Goal: Task Accomplishment & Management: Manage account settings

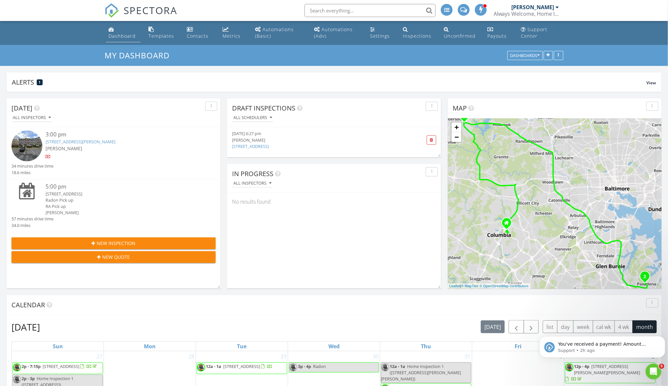
click at [115, 36] on div "Dashboard" at bounding box center [121, 36] width 27 height 6
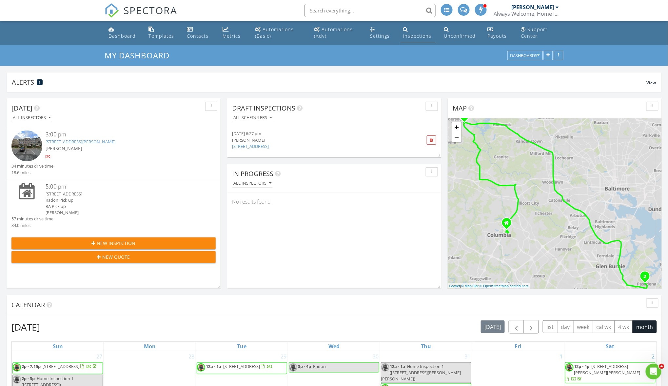
click at [418, 33] on div "Inspections" at bounding box center [417, 36] width 28 height 6
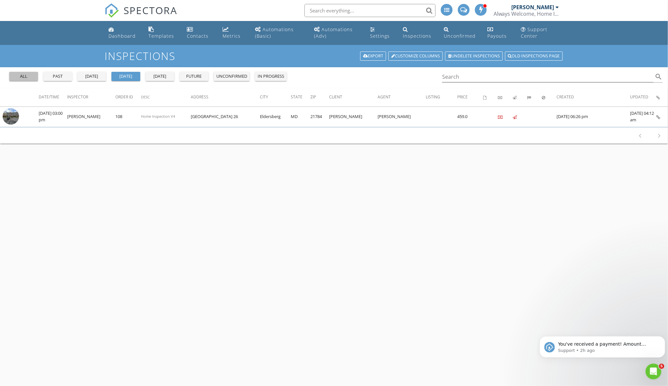
click at [20, 76] on div "all" at bounding box center [24, 76] width 24 height 7
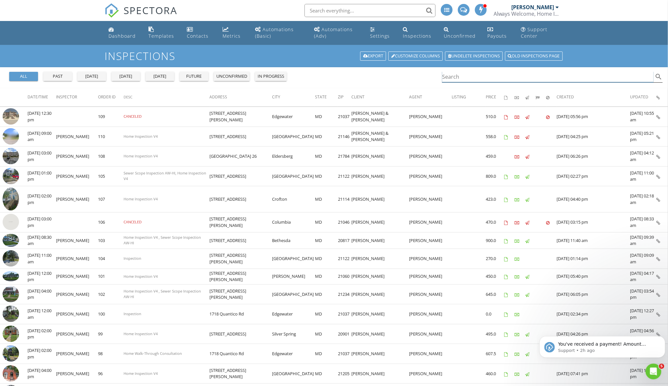
click at [472, 76] on input "Search" at bounding box center [547, 76] width 211 height 11
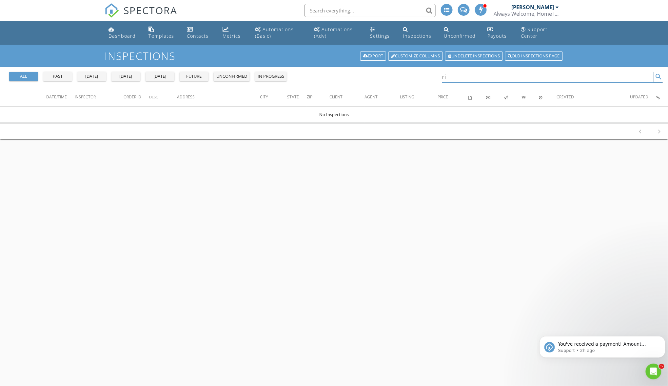
type input "r"
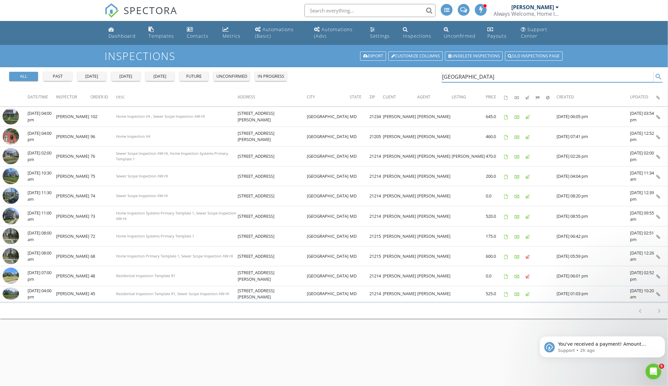
drag, startPoint x: 473, startPoint y: 76, endPoint x: 427, endPoint y: 73, distance: 45.9
click at [427, 73] on div "all past yesterday today tomorrow future unconfirmed in progress baltimore sear…" at bounding box center [334, 77] width 668 height 21
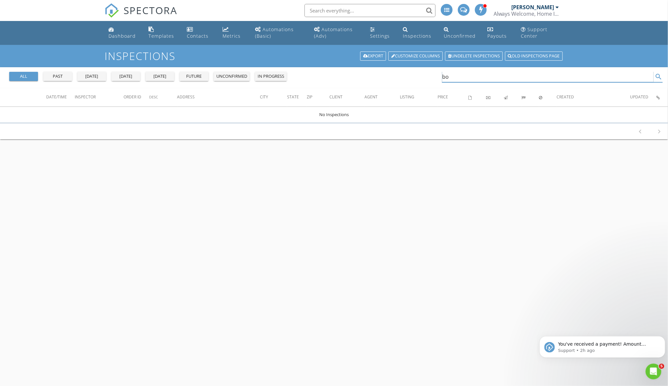
type input "b"
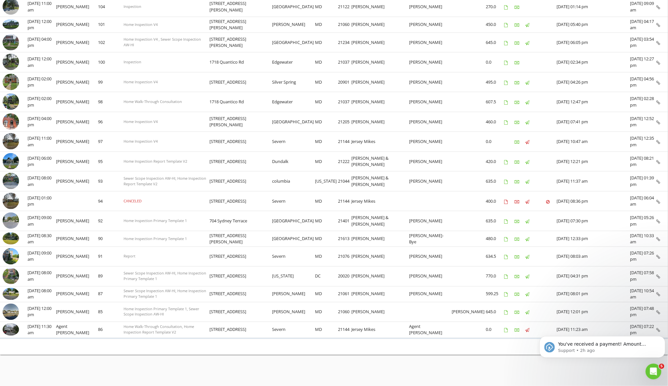
scroll to position [261, 0]
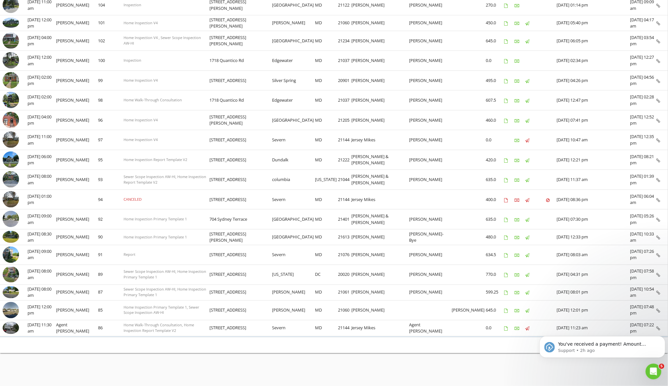
click at [501, 352] on div "1-25 of 26 chevron_left chevron_right" at bounding box center [334, 345] width 668 height 16
click at [507, 348] on div "1-25 of 26 chevron_left chevron_right" at bounding box center [334, 345] width 668 height 16
click at [663, 337] on icon "Dismiss notification" at bounding box center [663, 337] width 4 height 4
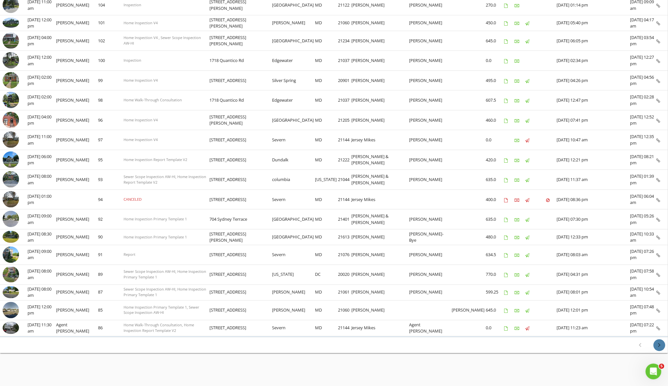
click at [660, 346] on icon "chevron_right" at bounding box center [659, 345] width 8 height 8
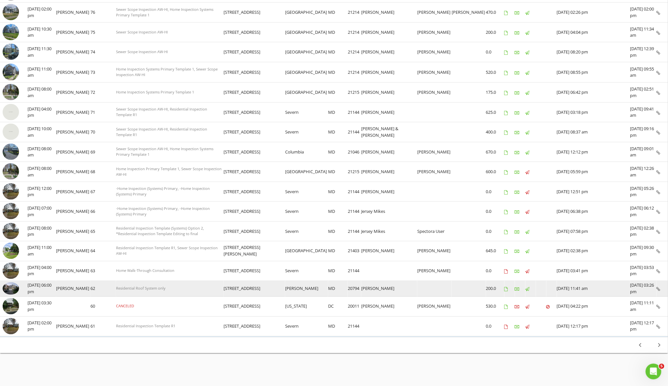
scroll to position [271, 0]
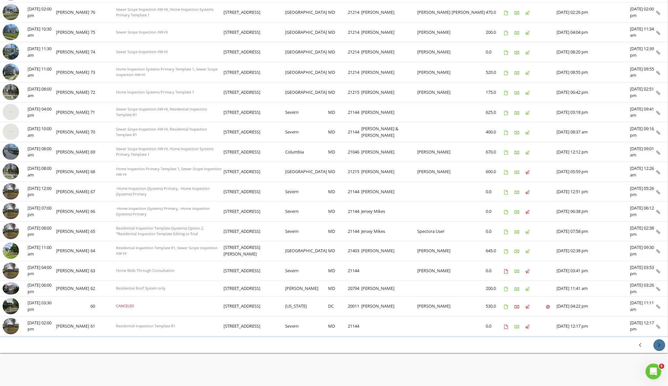
click at [660, 344] on icon "chevron_right" at bounding box center [659, 345] width 8 height 8
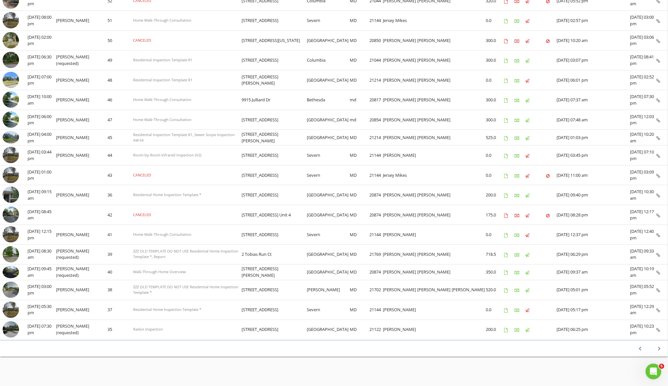
scroll to position [266, 0]
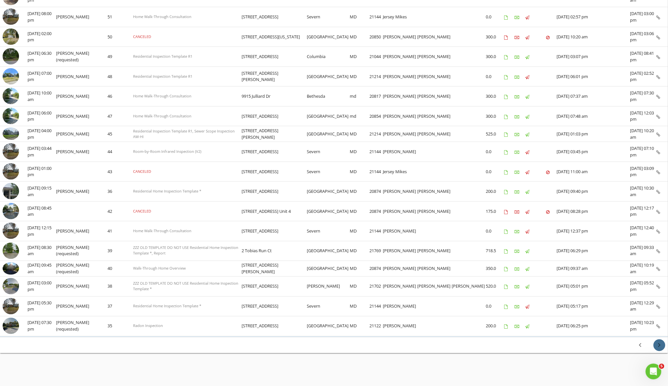
click at [658, 345] on icon "chevron_right" at bounding box center [659, 345] width 8 height 8
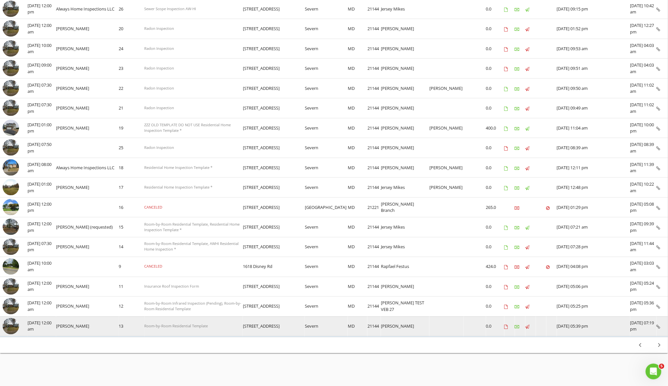
scroll to position [270, 0]
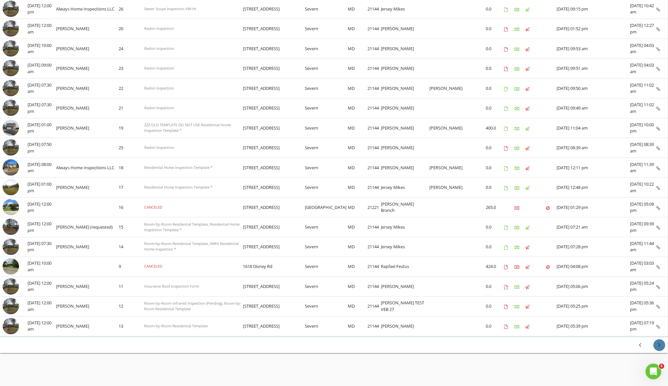
click at [662, 345] on icon "chevron_right" at bounding box center [659, 345] width 8 height 8
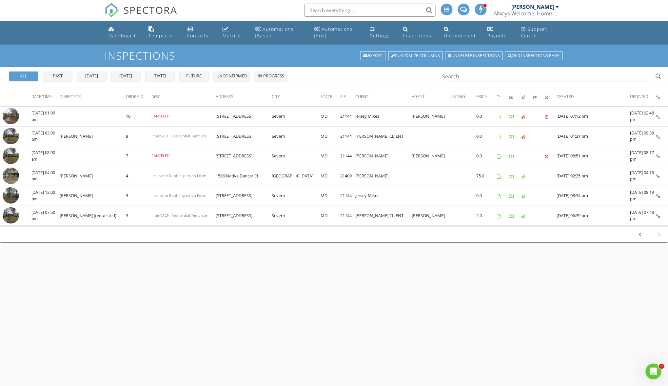
scroll to position [0, 0]
drag, startPoint x: 127, startPoint y: 34, endPoint x: 140, endPoint y: 52, distance: 21.6
click at [127, 34] on div "Dashboard" at bounding box center [121, 36] width 27 height 6
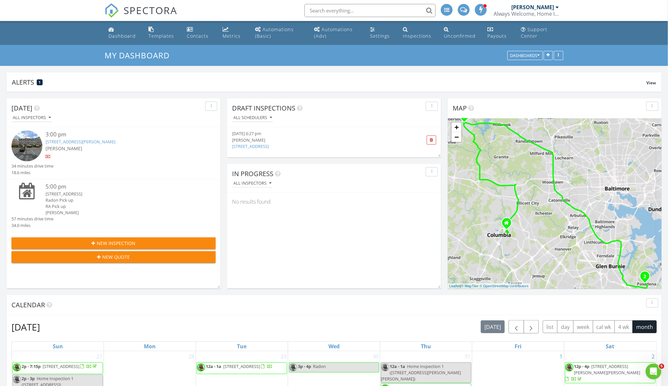
click at [73, 141] on link "[STREET_ADDRESS][PERSON_NAME]" at bounding box center [81, 142] width 70 height 6
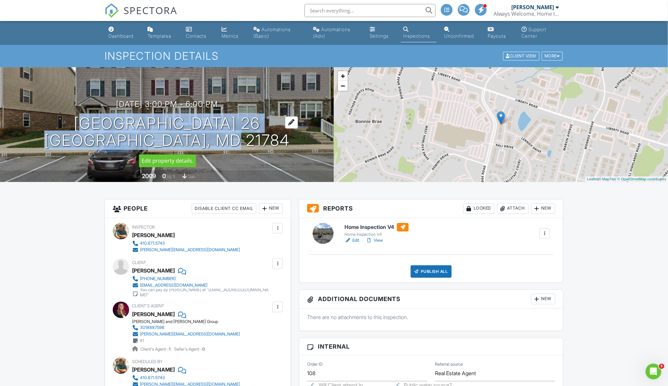
drag, startPoint x: 246, startPoint y: 142, endPoint x: 78, endPoint y: 125, distance: 169.3
click at [78, 125] on div "[DATE] 3:00 pm - 6:00 pm [STREET_ADDRESS] [GEOGRAPHIC_DATA], MD 21784" at bounding box center [167, 124] width 334 height 49
copy h1 "[STREET_ADDRESS]"
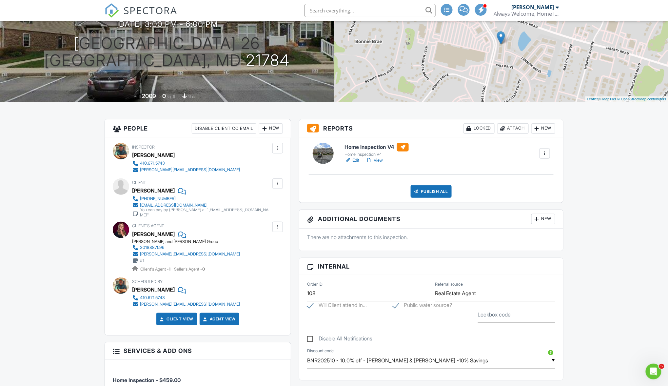
scroll to position [87, 0]
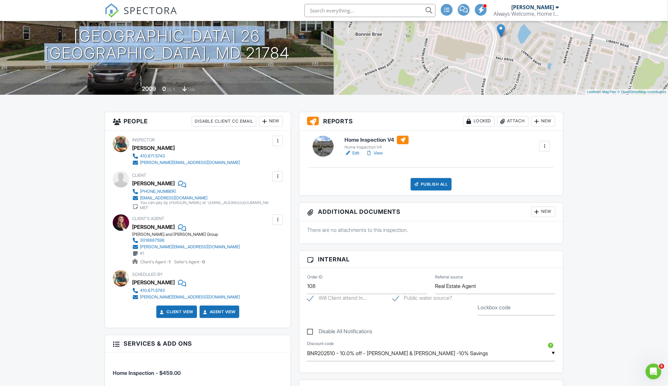
drag, startPoint x: 327, startPoint y: 149, endPoint x: 334, endPoint y: 170, distance: 22.8
click at [327, 149] on div at bounding box center [322, 146] width 21 height 21
